Goal: Task Accomplishment & Management: Manage account settings

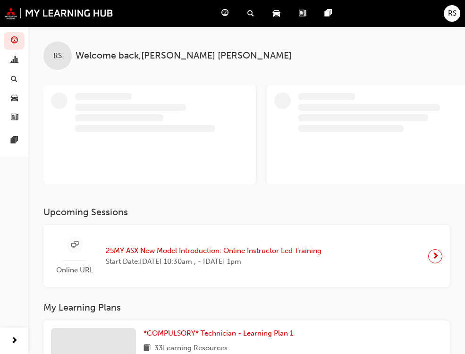
click at [450, 12] on span "RS" at bounding box center [452, 13] width 8 height 11
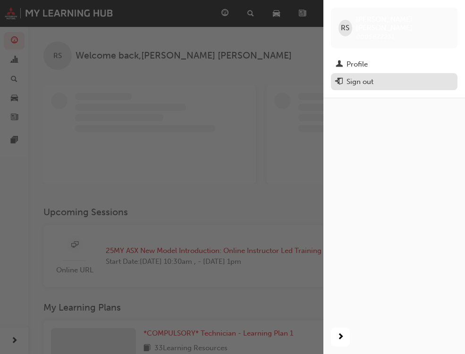
click at [393, 76] on div "Sign out" at bounding box center [393, 82] width 117 height 12
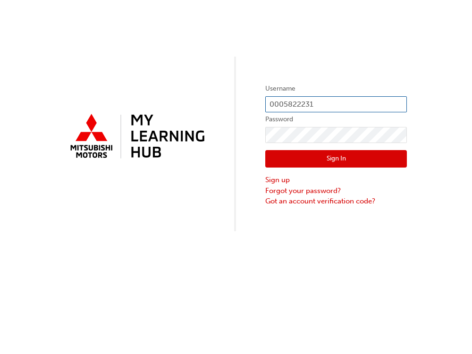
click at [303, 101] on input "0005822231" at bounding box center [335, 104] width 141 height 16
click at [329, 105] on input "0005822231" at bounding box center [335, 104] width 141 height 16
type input "0005507596"
click at [342, 162] on button "Sign In" at bounding box center [335, 159] width 141 height 18
